Goal: Task Accomplishment & Management: Manage account settings

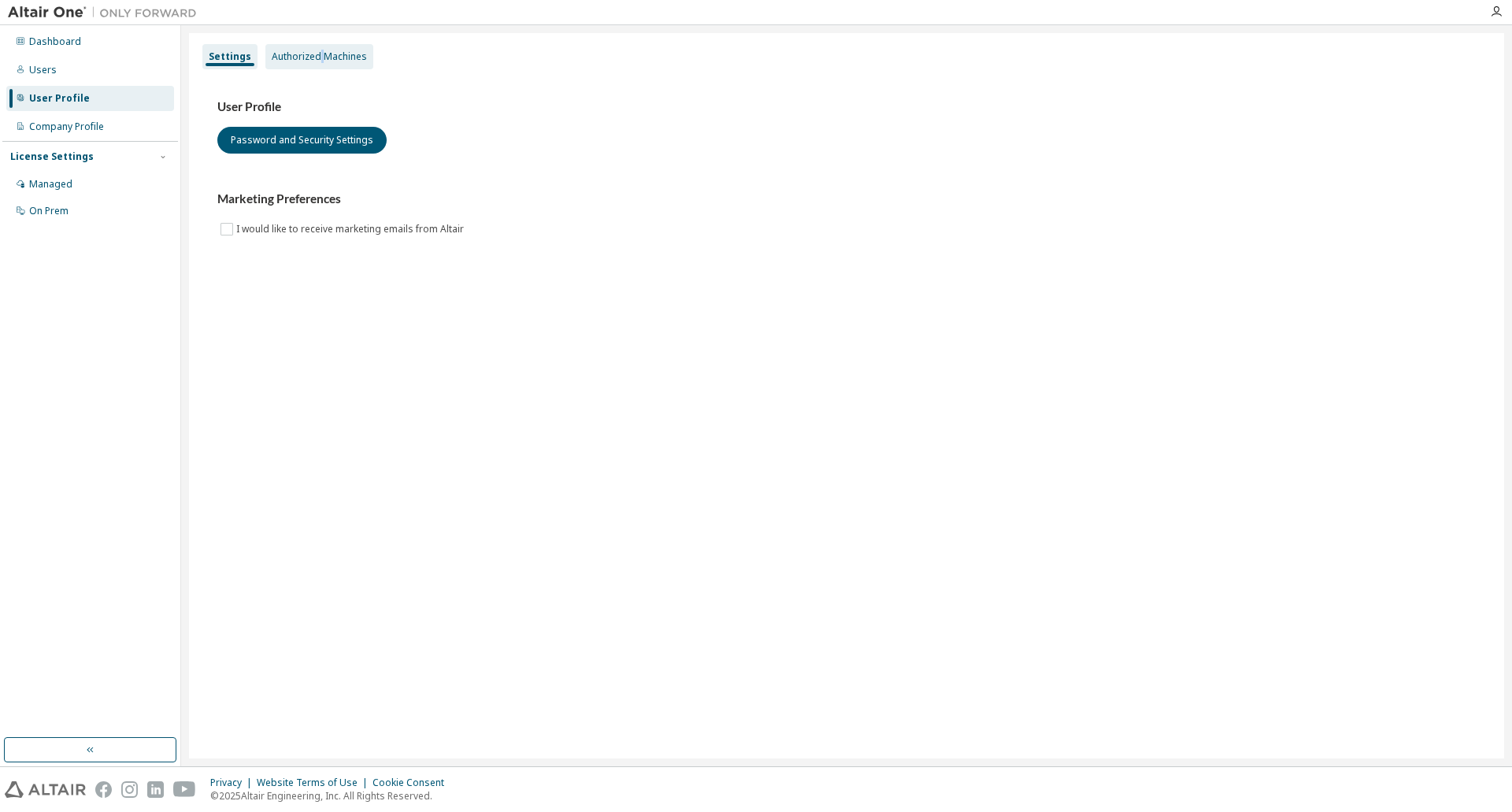
click at [316, 46] on div "Settings Authorized Machines" at bounding box center [847, 57] width 1296 height 28
click at [312, 53] on div "Authorized Machines" at bounding box center [319, 57] width 95 height 13
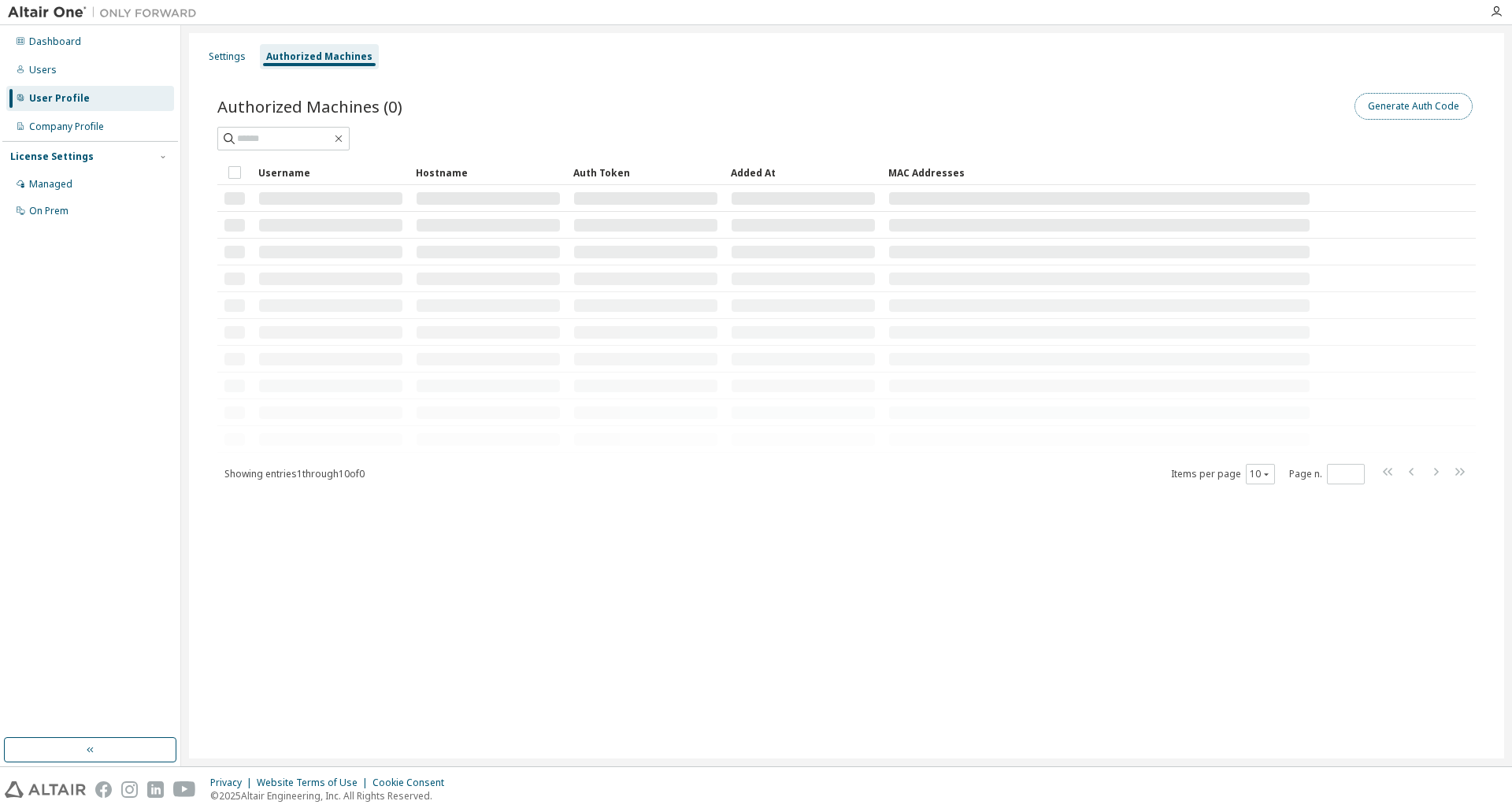
click at [1387, 110] on button "Generate Auth Code" at bounding box center [1413, 106] width 118 height 27
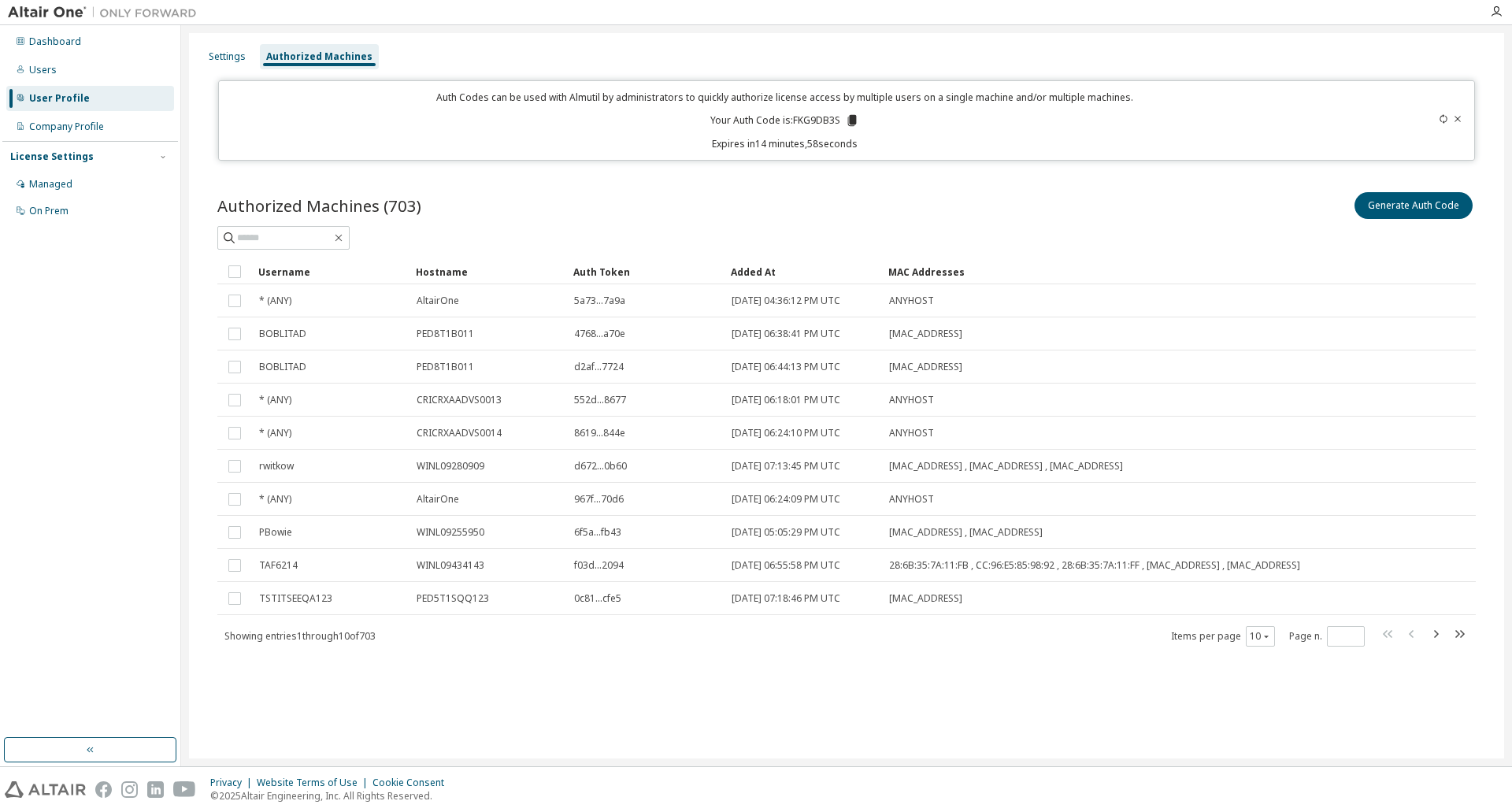
click at [810, 130] on div "Auth Codes can be used with Almutil by administrators to quickly authorize lice…" at bounding box center [785, 121] width 1113 height 60
click at [811, 117] on p "Your Auth Code is: FKG9DB3S" at bounding box center [784, 121] width 149 height 14
click at [811, 116] on p "Your Auth Code is: FKG9DB3S" at bounding box center [784, 121] width 149 height 14
copy p "FKG9DB3S"
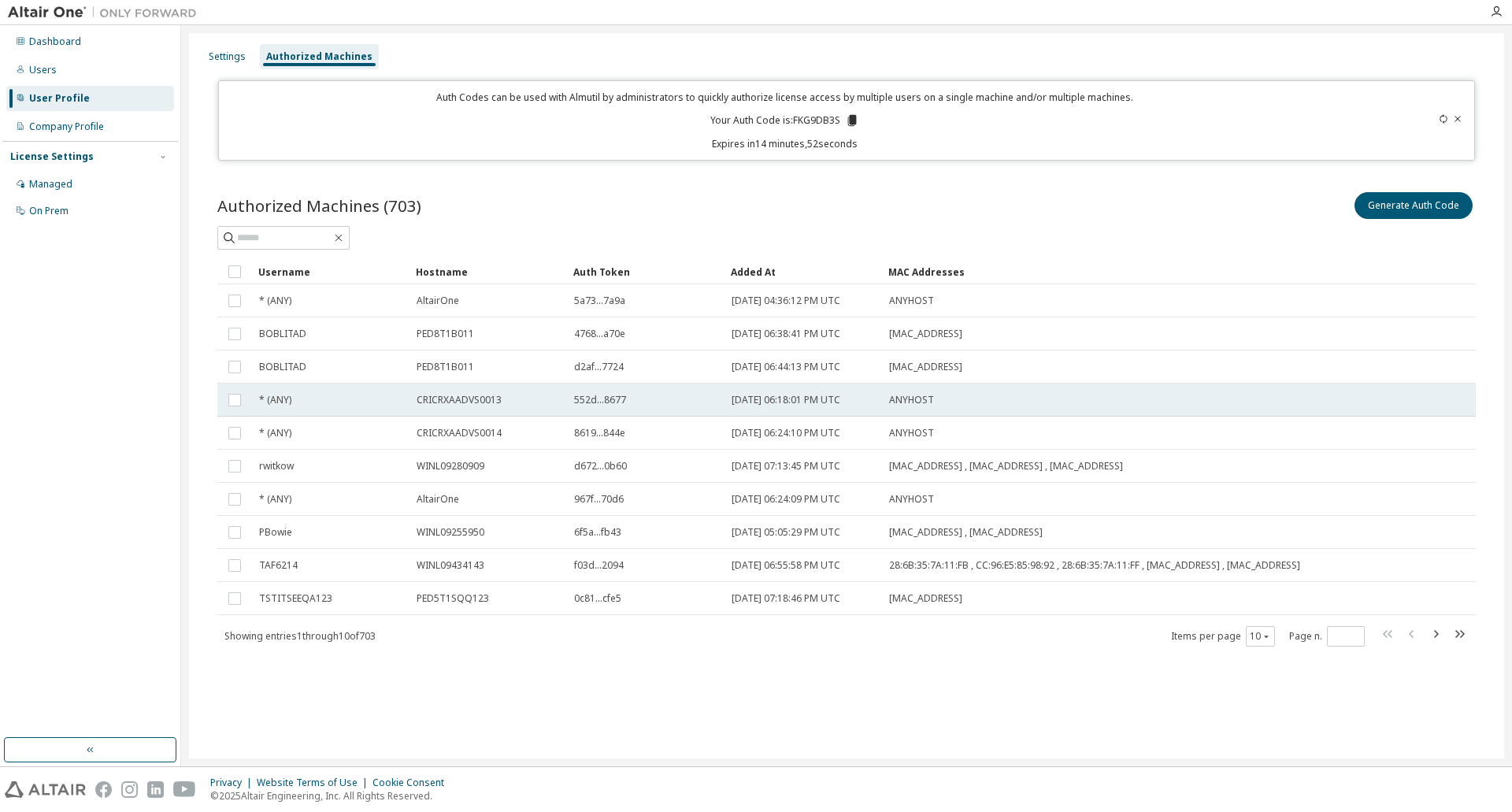
click at [1428, 408] on tr "* (ANY) CRICRXAADVS0013 552d...8677 2023-05-03 06:18:01 PM UTC ANYHOST" at bounding box center [847, 400] width 1258 height 33
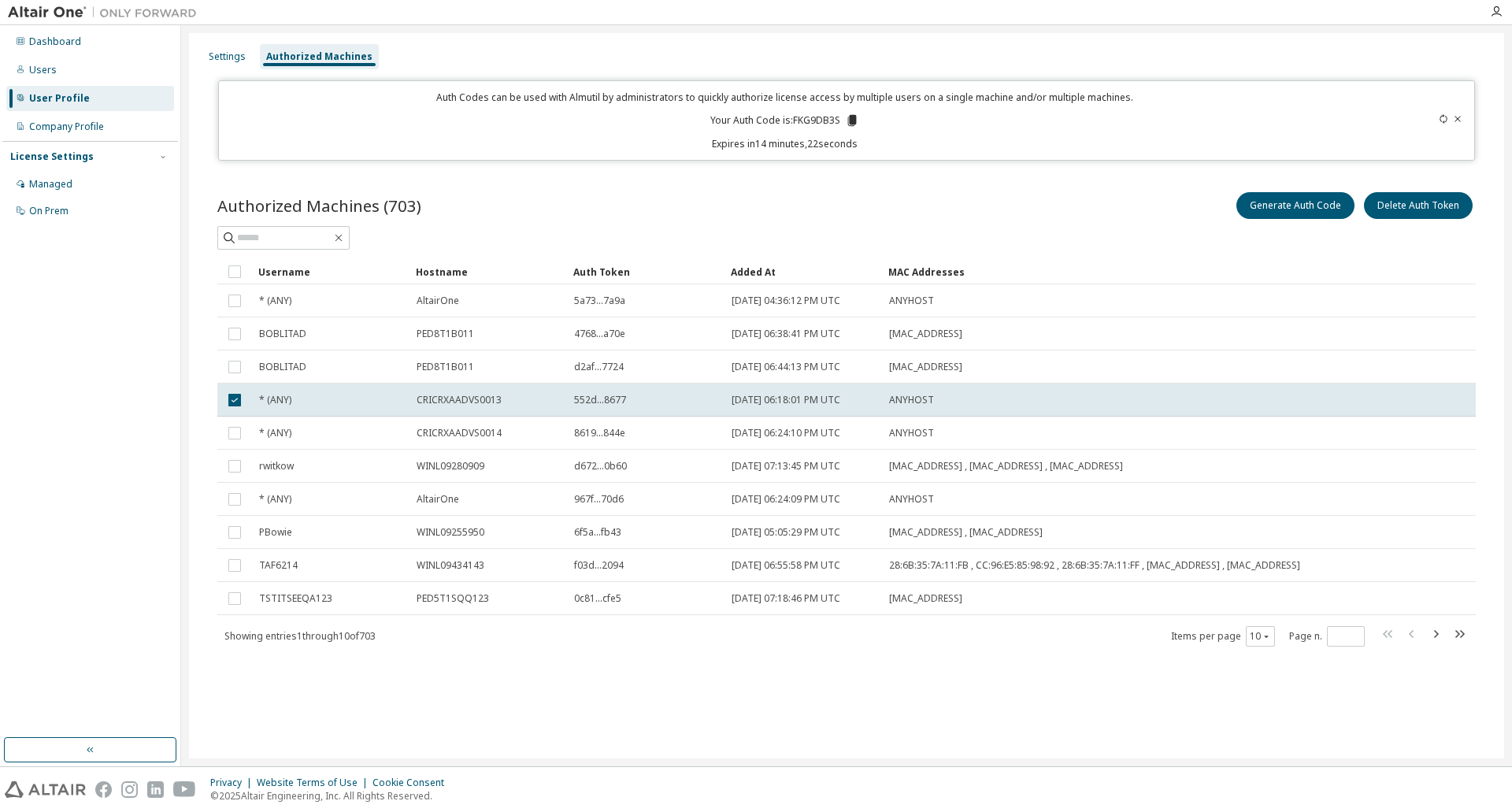
click at [87, 337] on div "Dashboard Users User Profile Company Profile License Settings Managed On Prem" at bounding box center [90, 382] width 176 height 708
click at [54, 47] on div "Dashboard" at bounding box center [55, 42] width 52 height 13
